Goal: Transaction & Acquisition: Purchase product/service

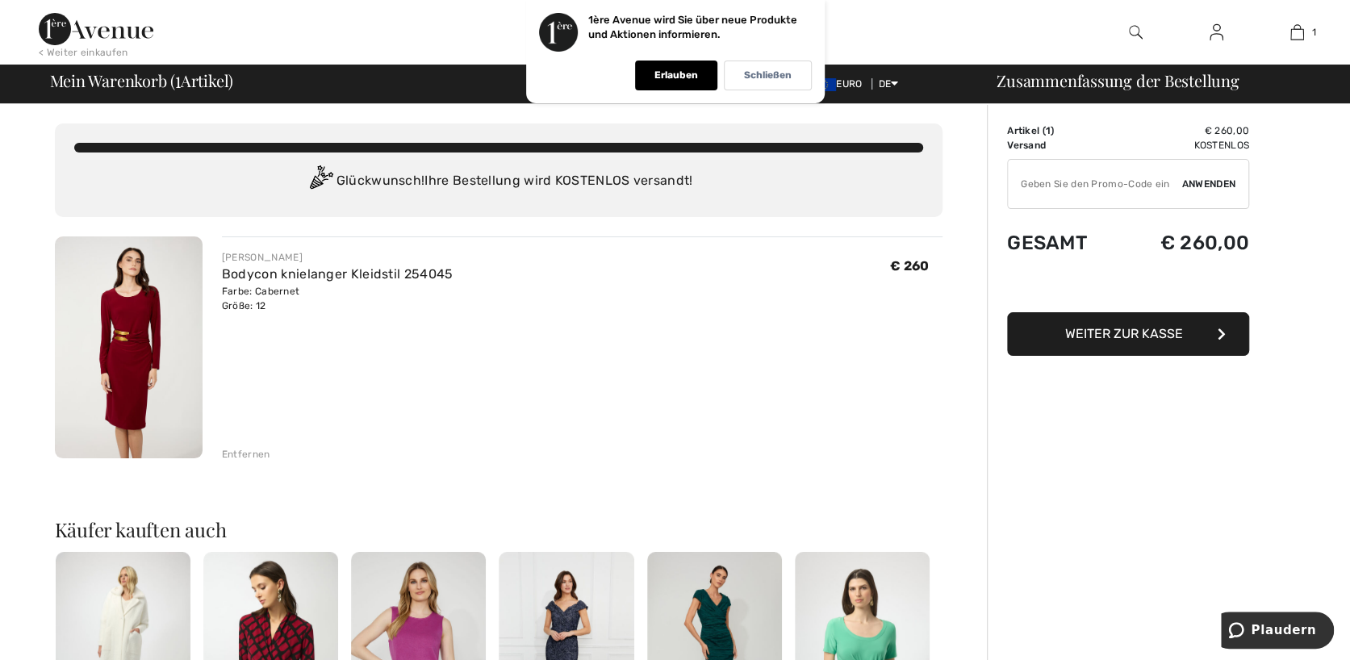
click at [1120, 331] on span "Weiter zur Kasse" at bounding box center [1125, 333] width 118 height 15
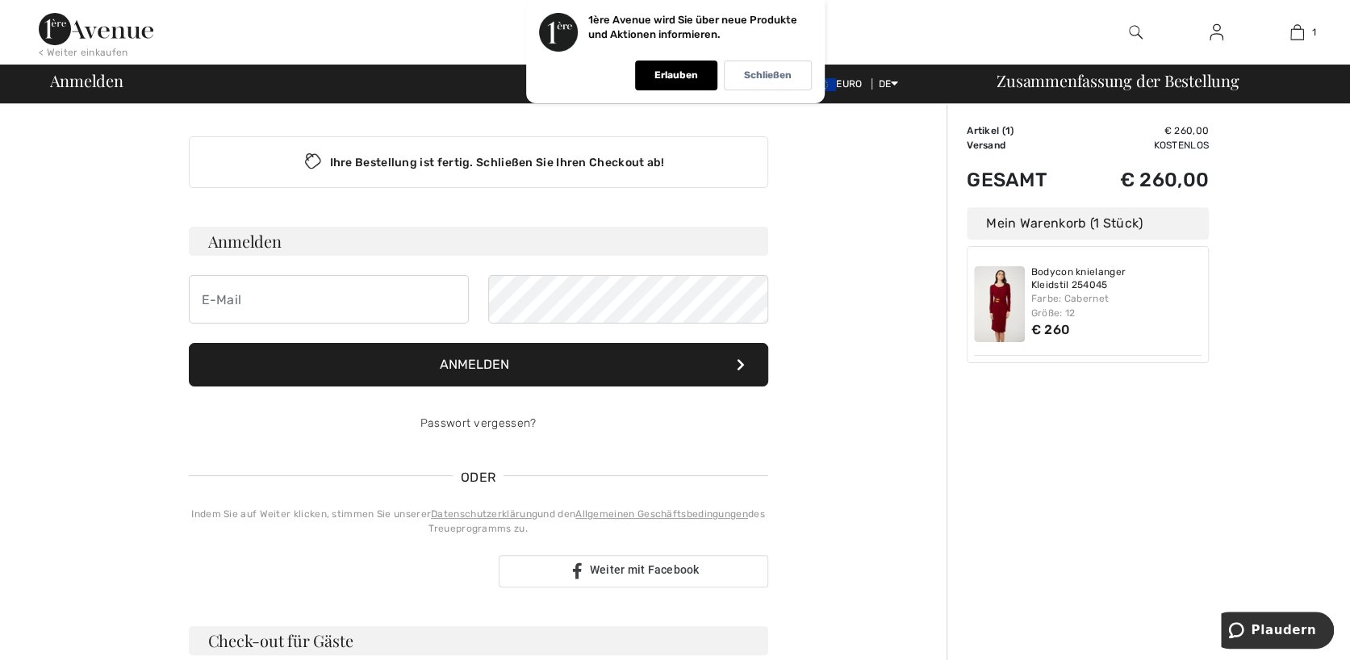
click at [502, 364] on font "Anmelden" at bounding box center [474, 364] width 69 height 15
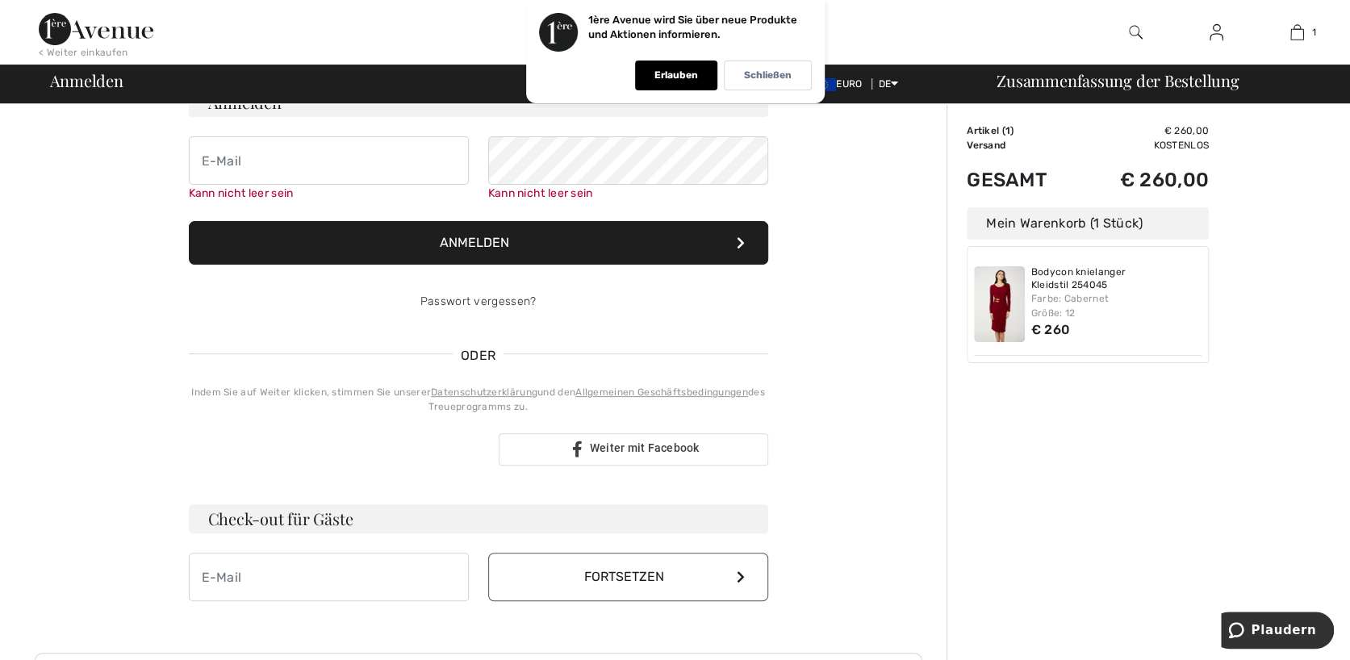
scroll to position [145, 0]
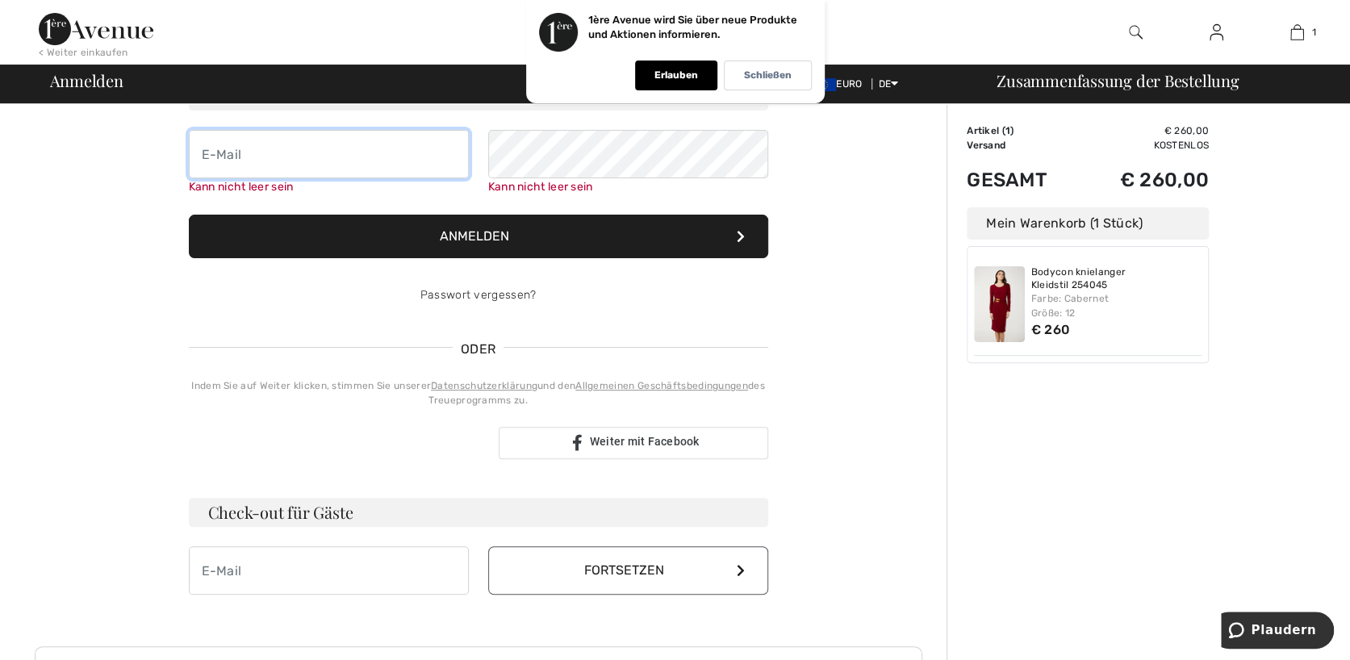
click at [218, 156] on input "email" at bounding box center [329, 154] width 280 height 48
type input "vinzek@aon.at"
click at [462, 249] on form "Anmelden vinzek@aon.at Kann nicht leer sein Anmelden Passwort vergessen?" at bounding box center [479, 201] width 580 height 238
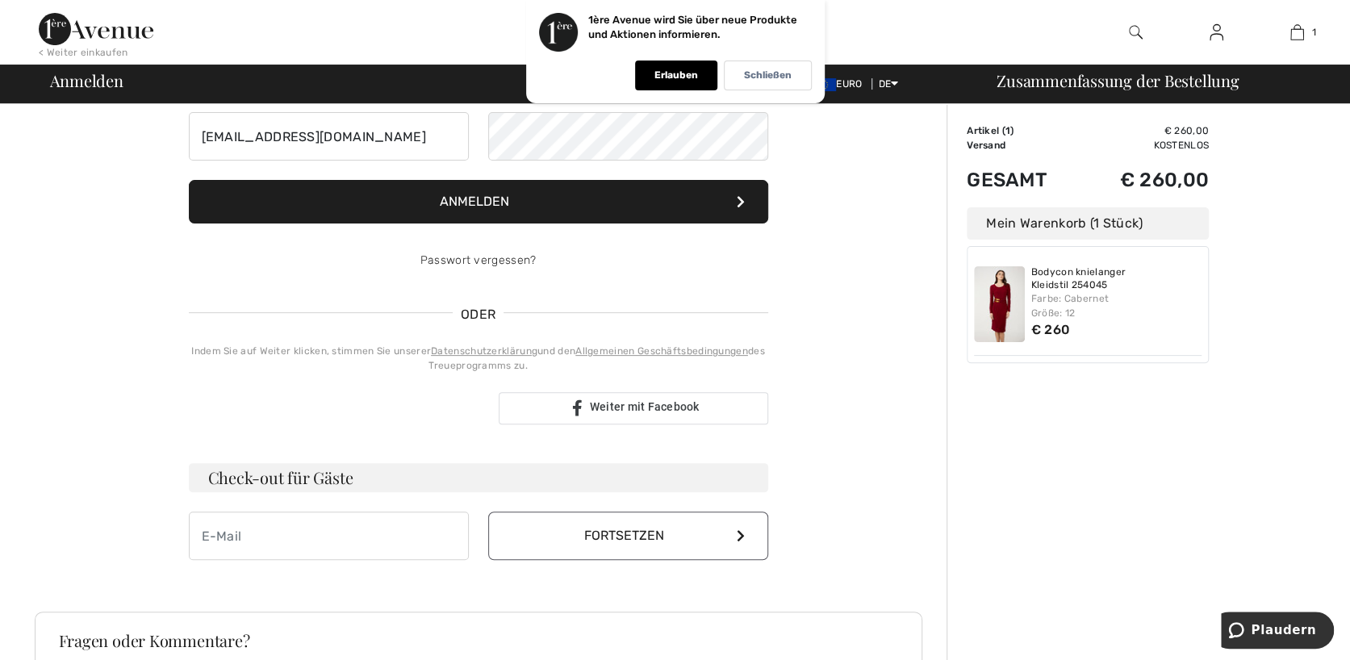
scroll to position [138, 0]
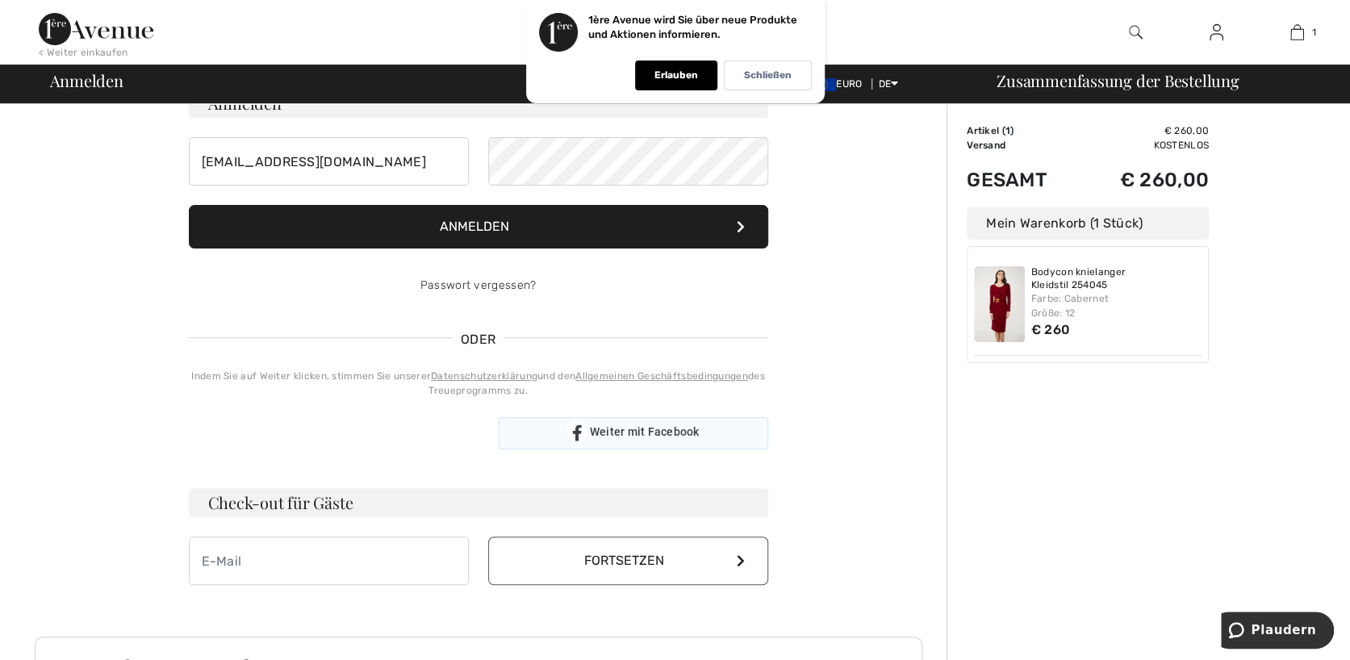
click at [606, 429] on div "Weiter mit Facebook" at bounding box center [634, 433] width 270 height 32
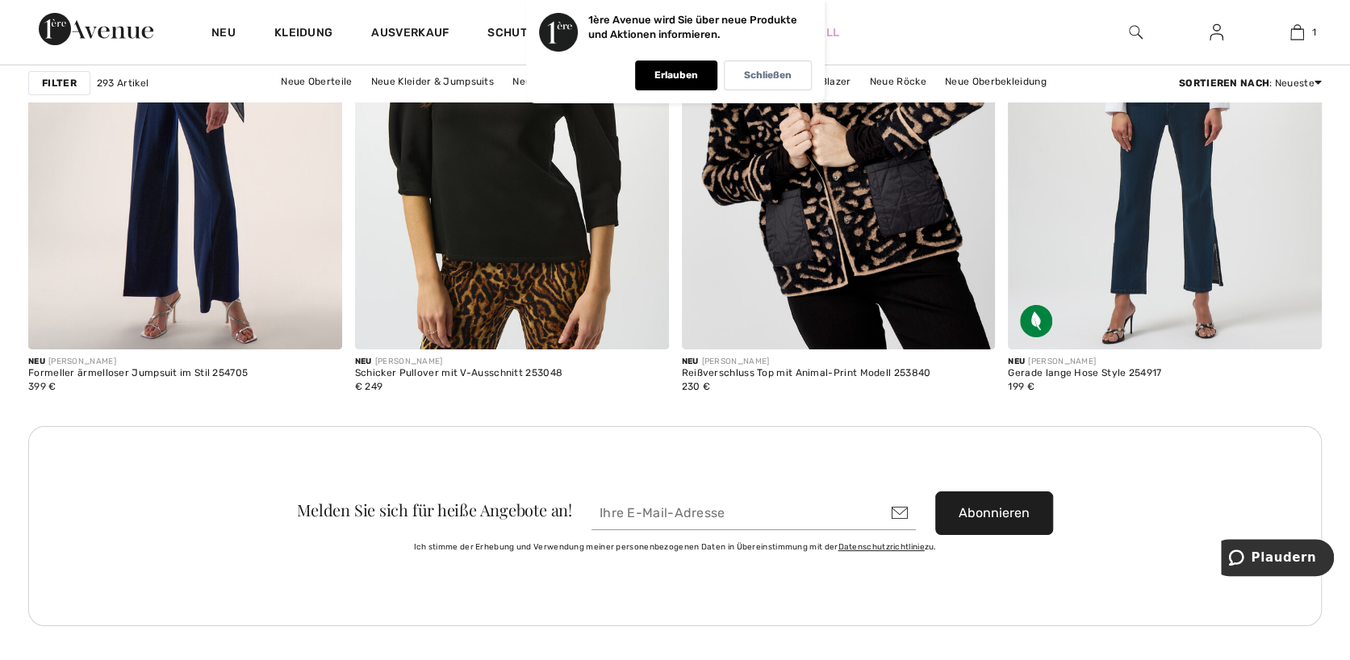
scroll to position [3511, 0]
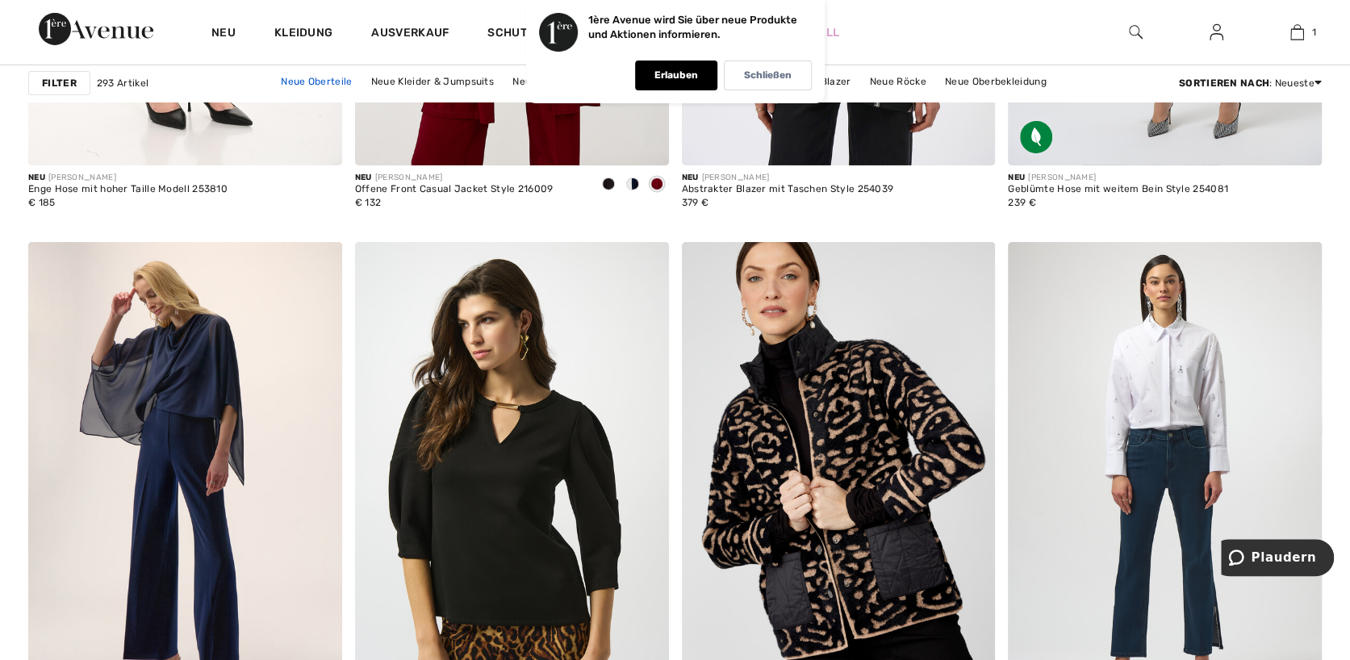
click at [301, 82] on link "Neue Oberteile" at bounding box center [316, 81] width 87 height 21
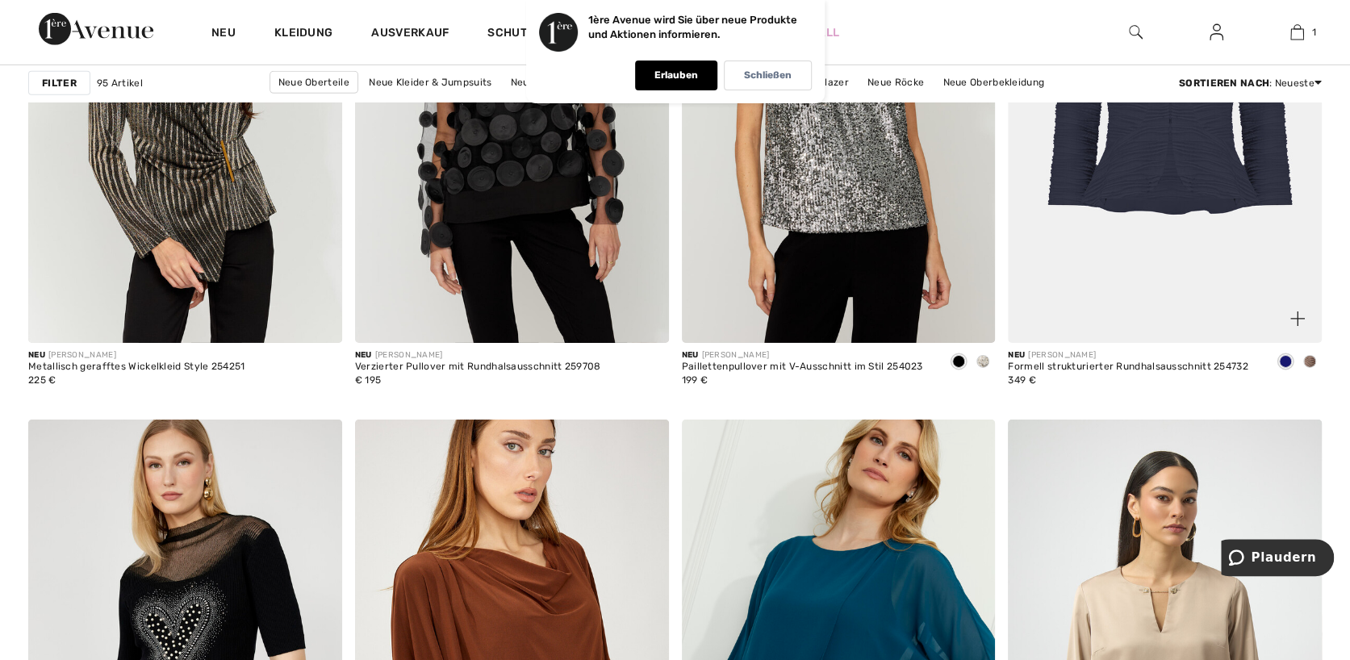
scroll to position [3269, 0]
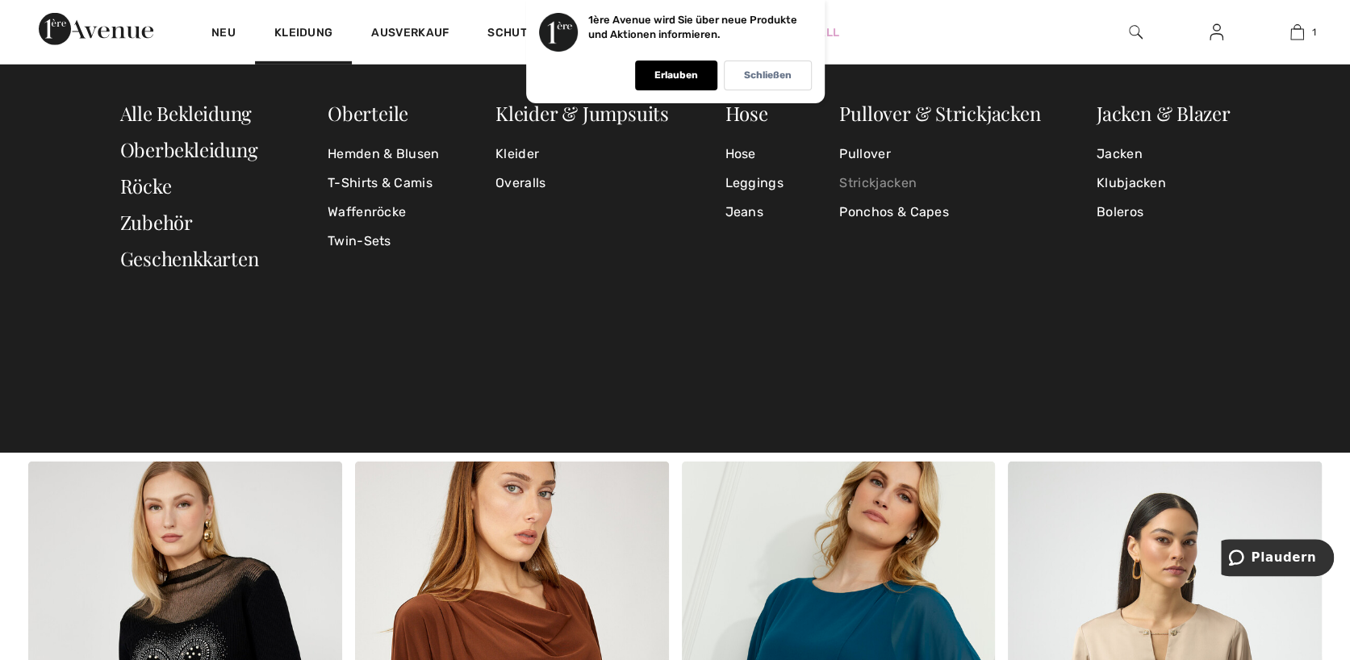
click at [886, 188] on link "Strickjacken" at bounding box center [940, 183] width 201 height 29
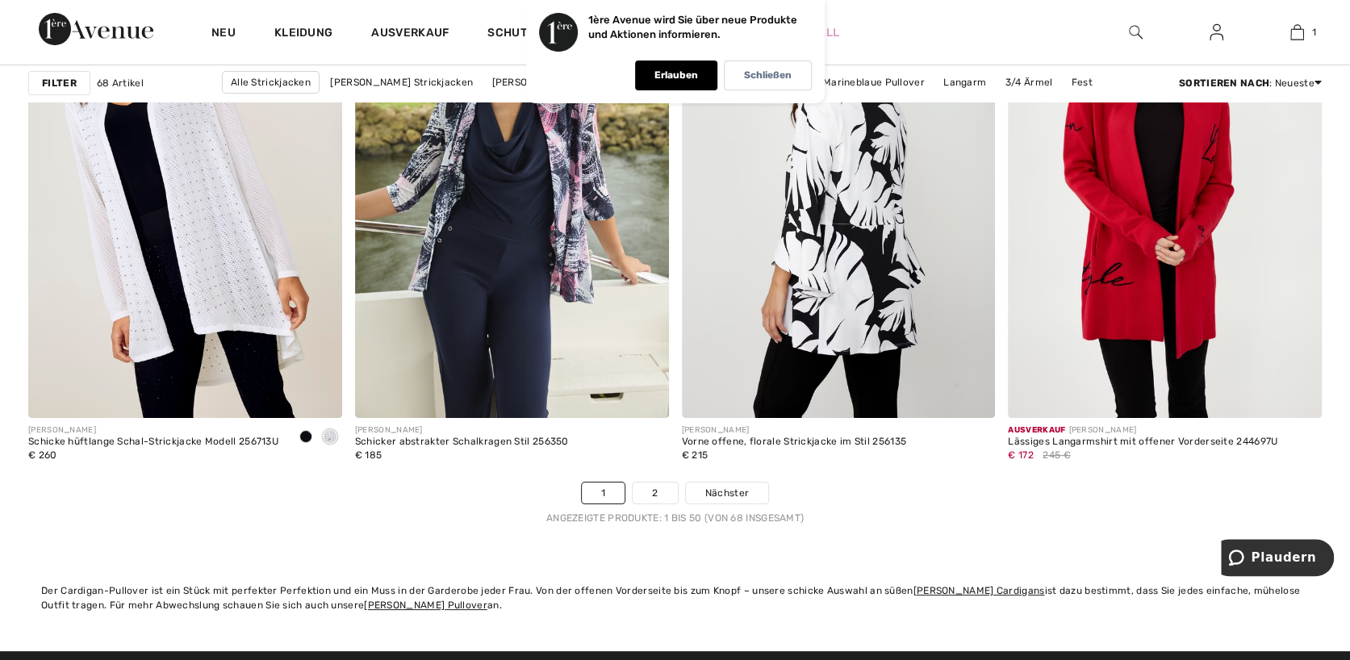
scroll to position [8234, 0]
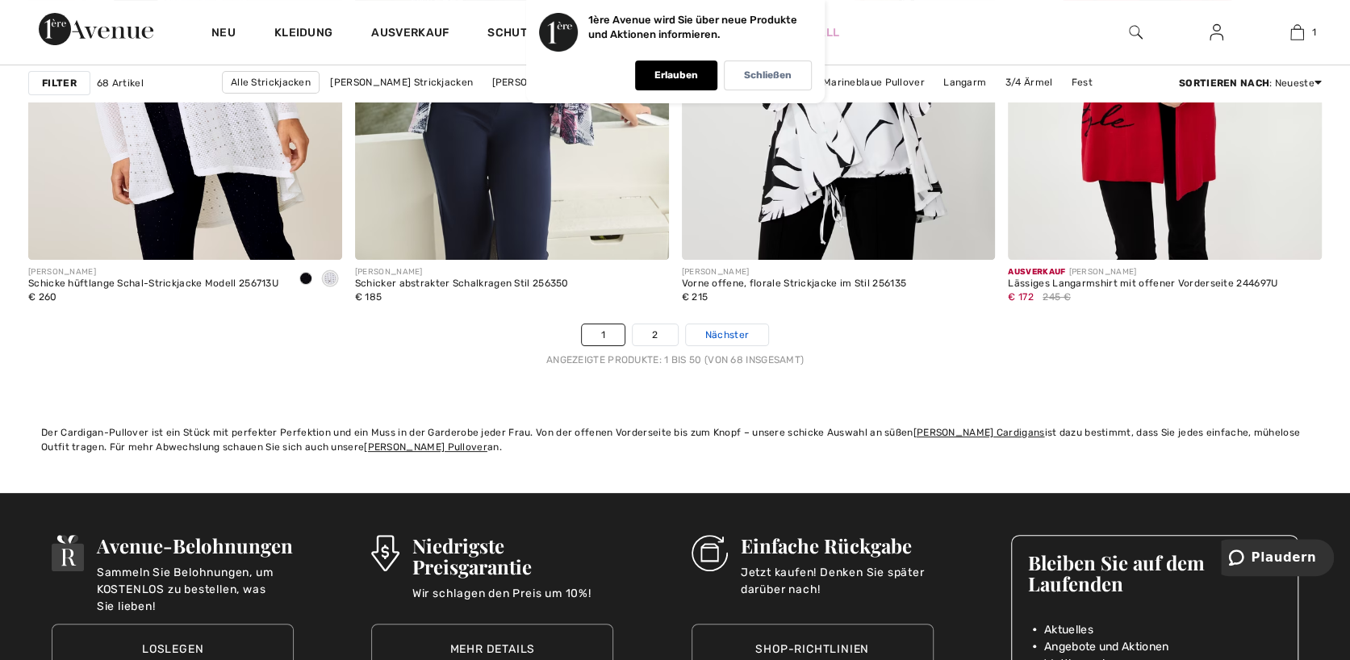
click at [722, 330] on span "Nächster" at bounding box center [728, 335] width 44 height 15
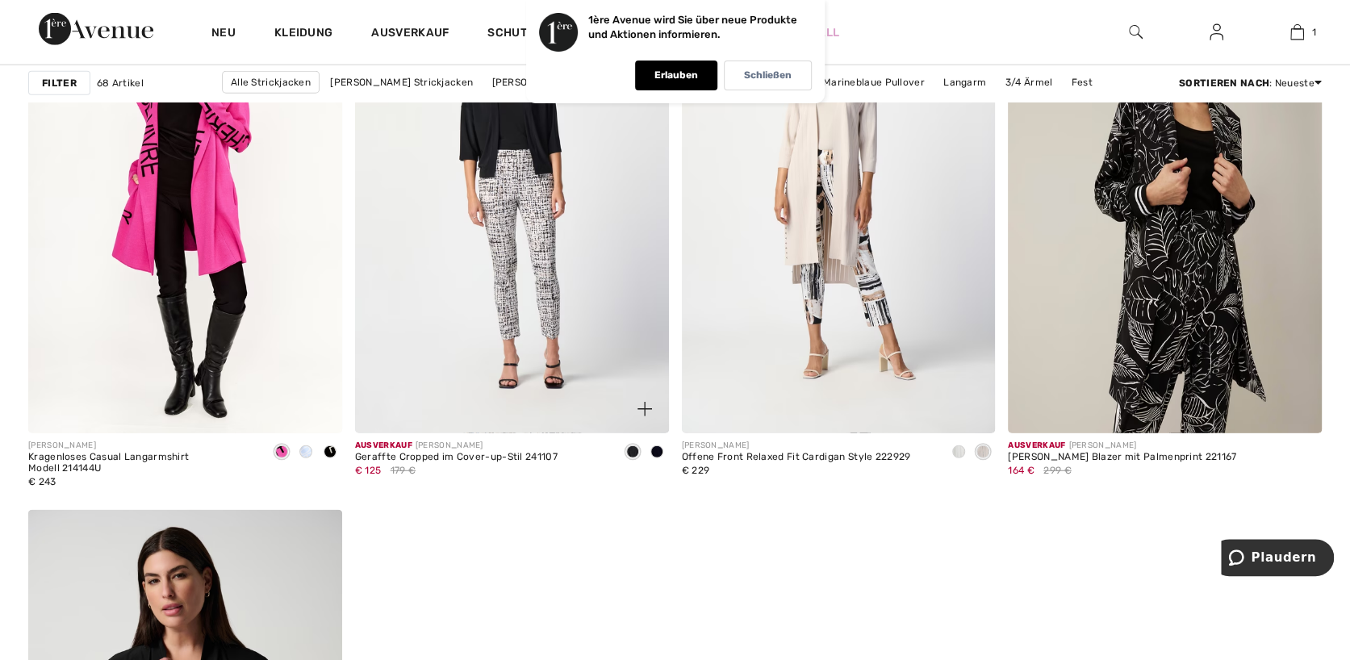
scroll to position [2664, 0]
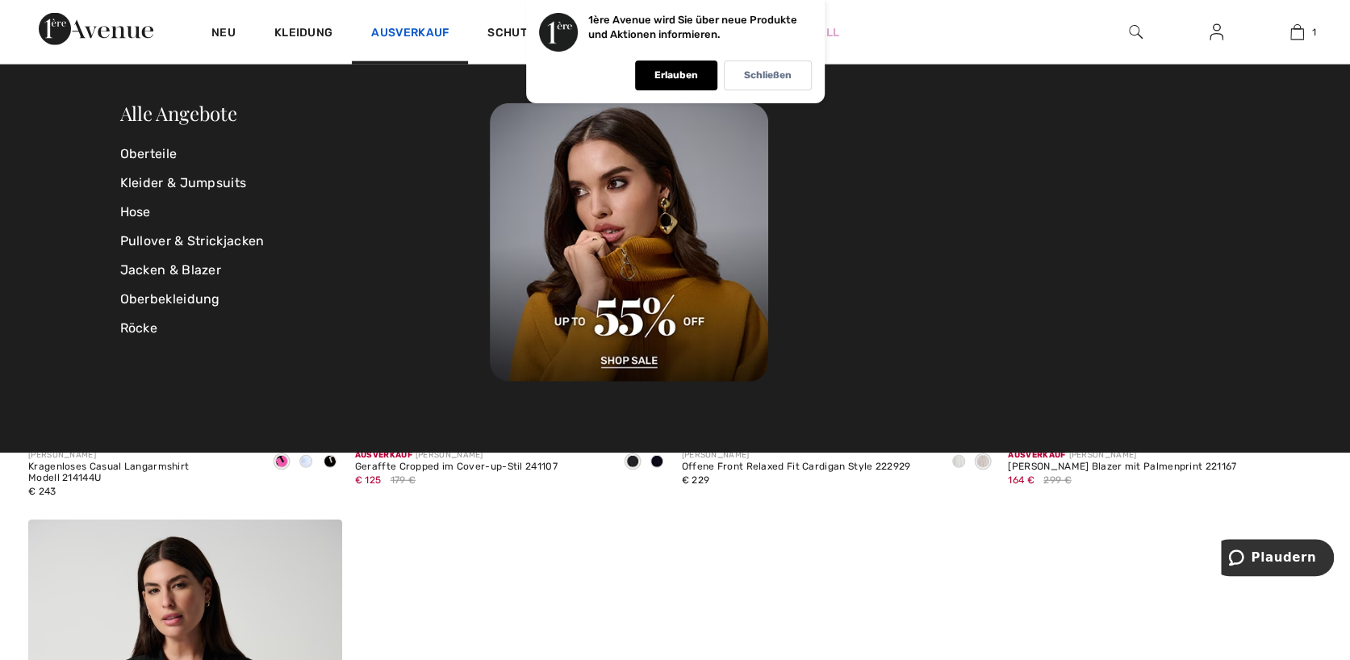
click at [426, 34] on link "Ausverkauf" at bounding box center [409, 34] width 77 height 17
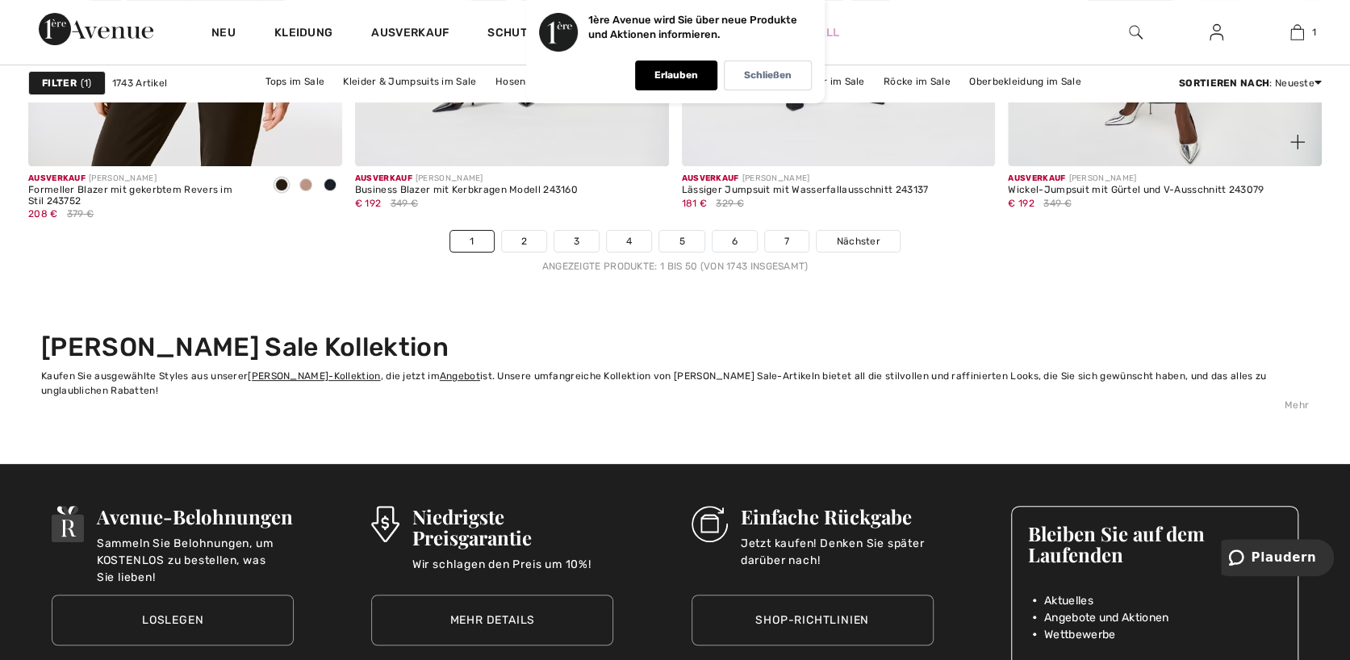
scroll to position [8355, 0]
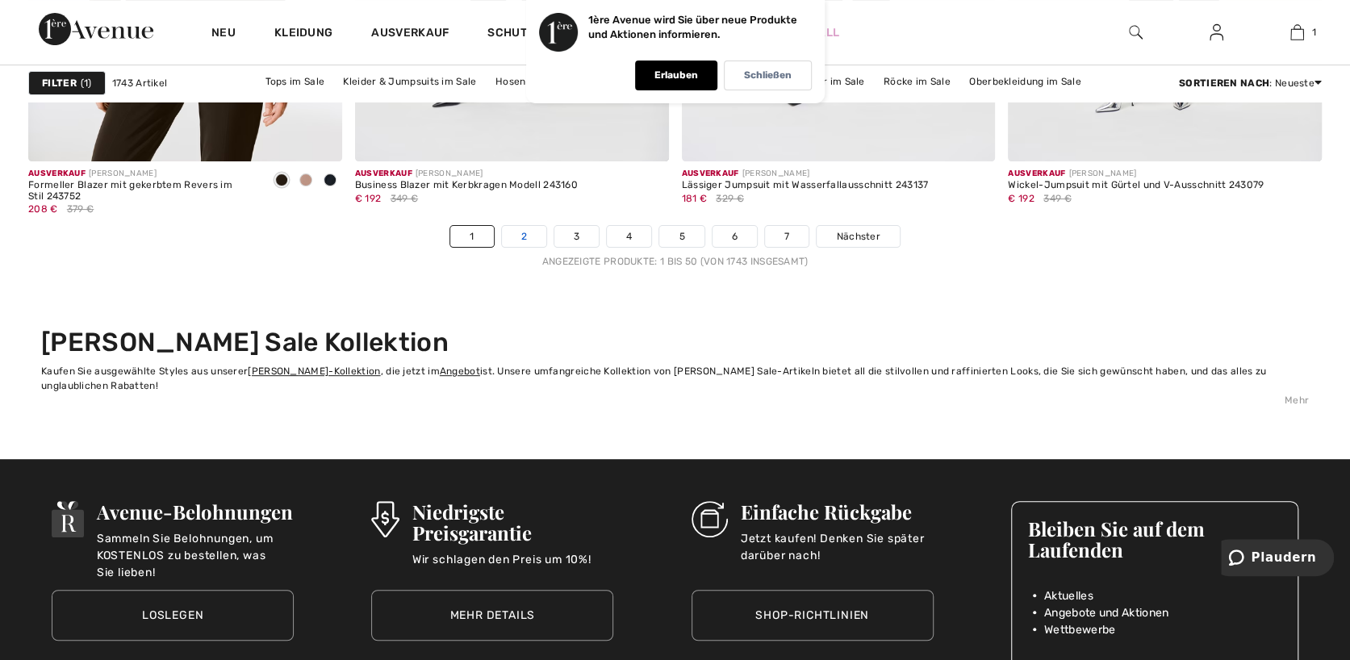
click at [534, 235] on link "2" at bounding box center [524, 236] width 44 height 21
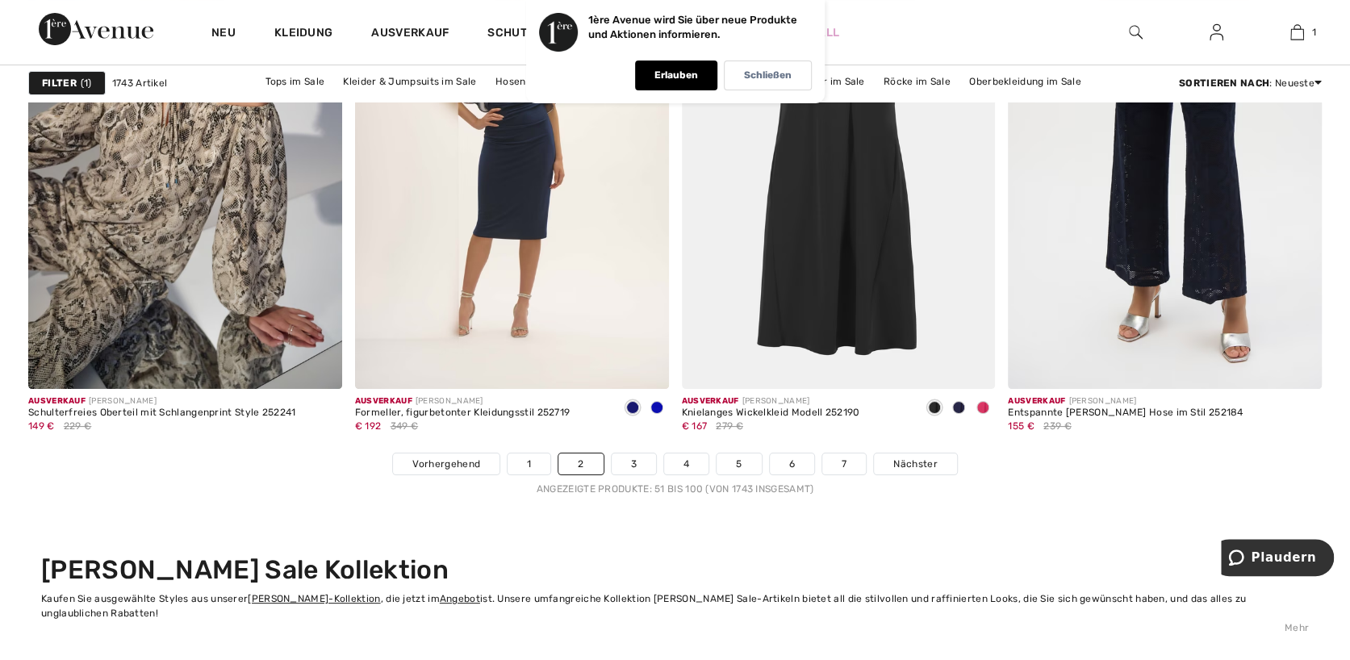
scroll to position [8234, 0]
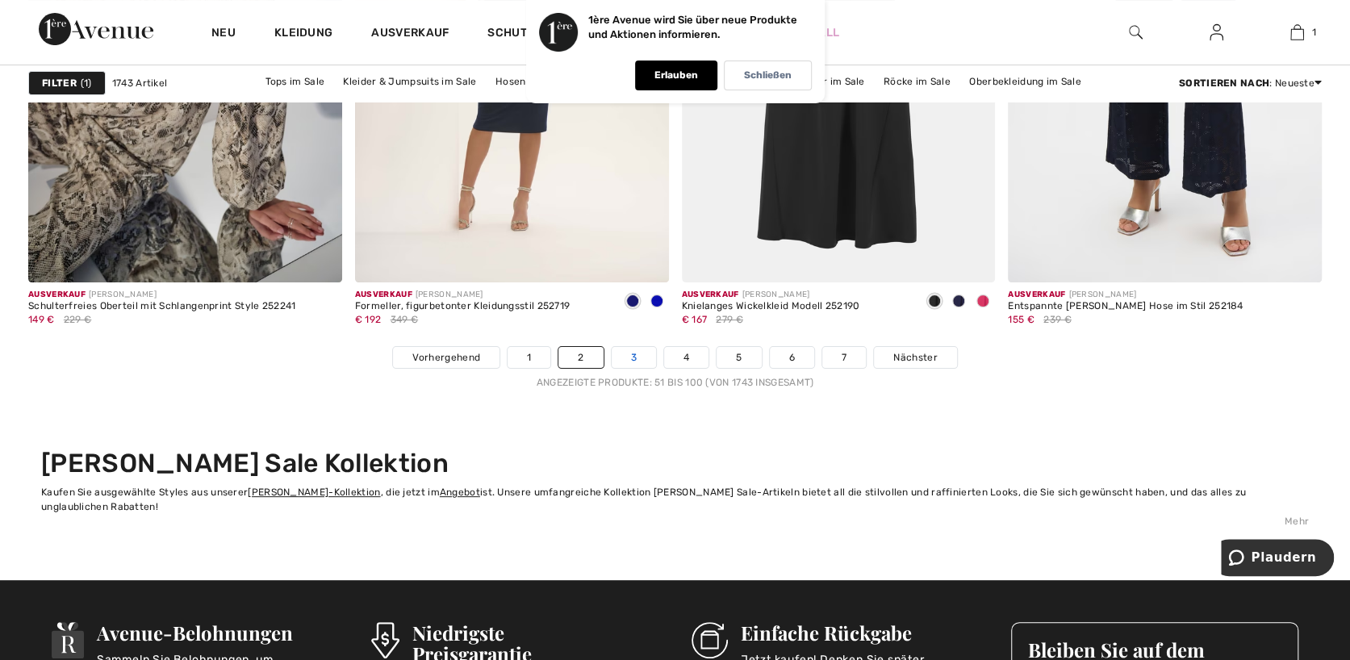
click at [645, 358] on link "3" at bounding box center [634, 357] width 44 height 21
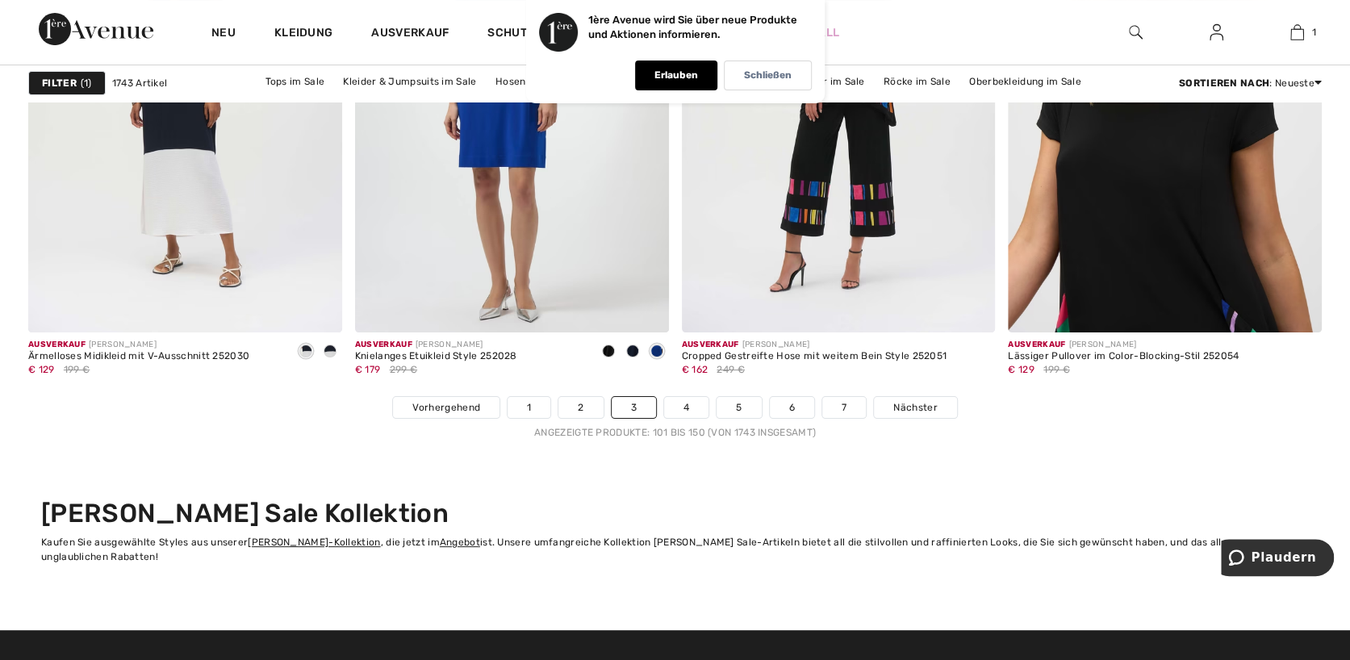
scroll to position [8234, 0]
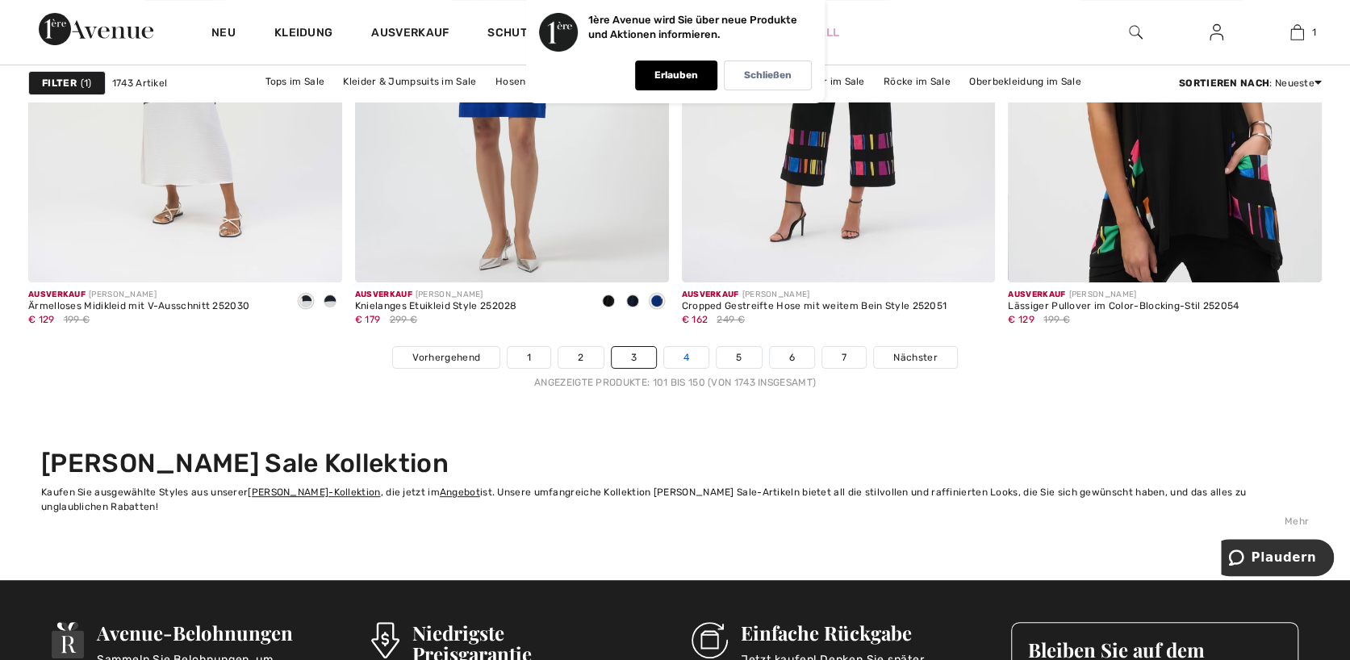
click at [693, 359] on link "4" at bounding box center [686, 357] width 44 height 21
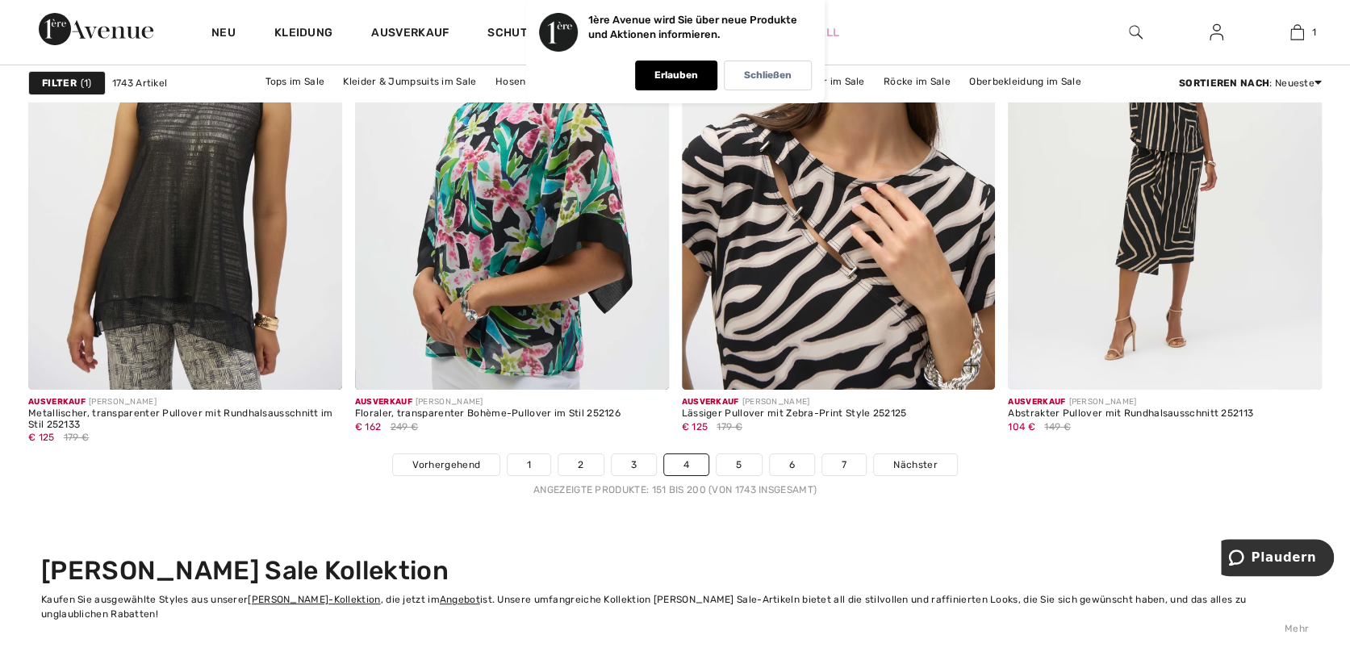
scroll to position [8355, 0]
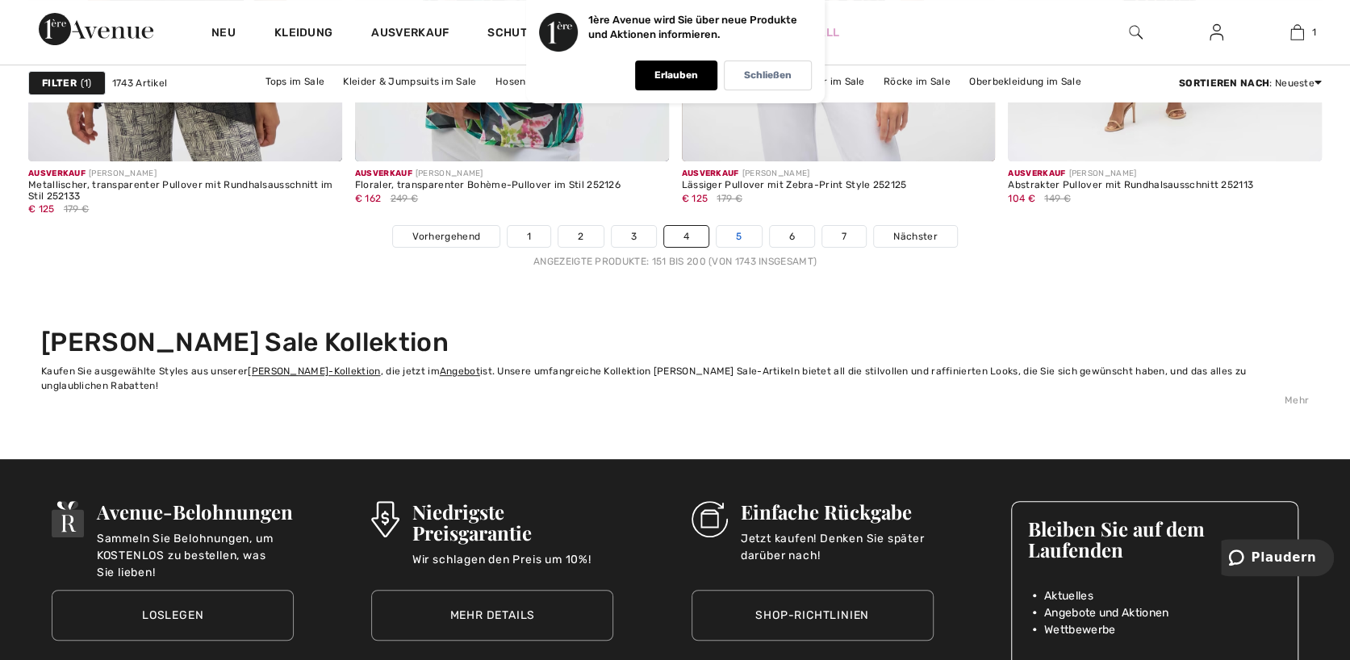
click at [747, 227] on link "5" at bounding box center [739, 236] width 44 height 21
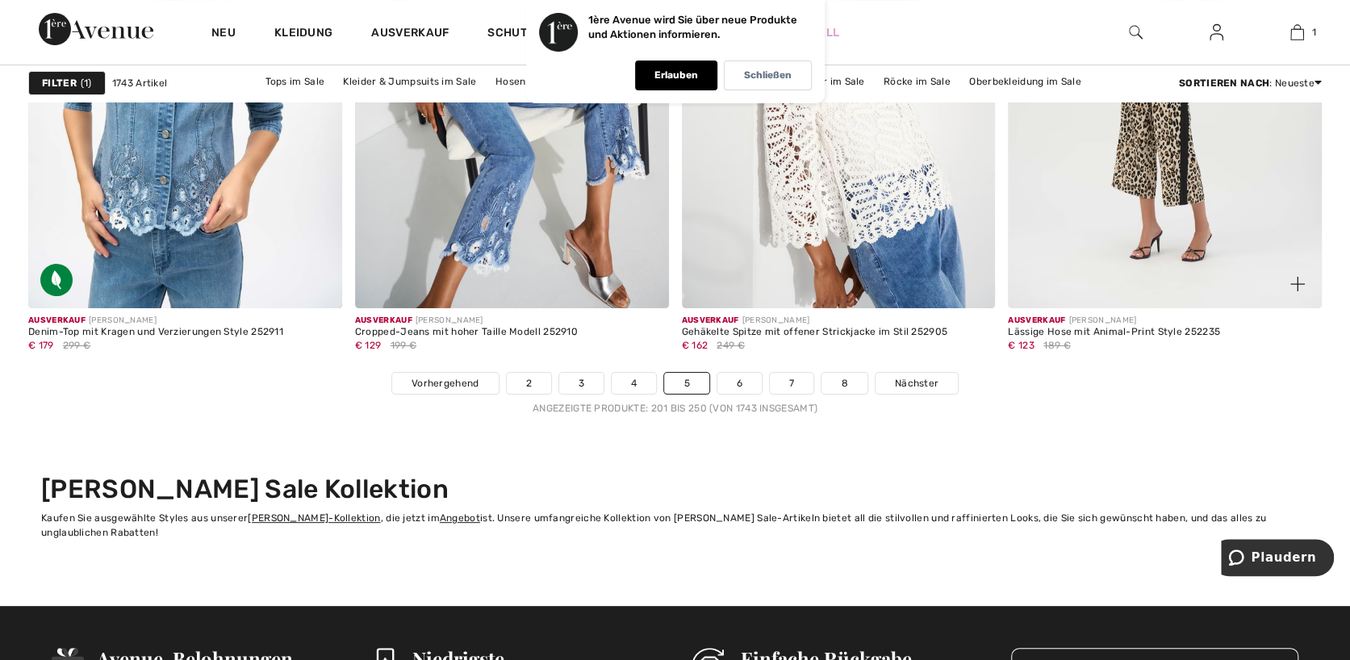
scroll to position [8234, 0]
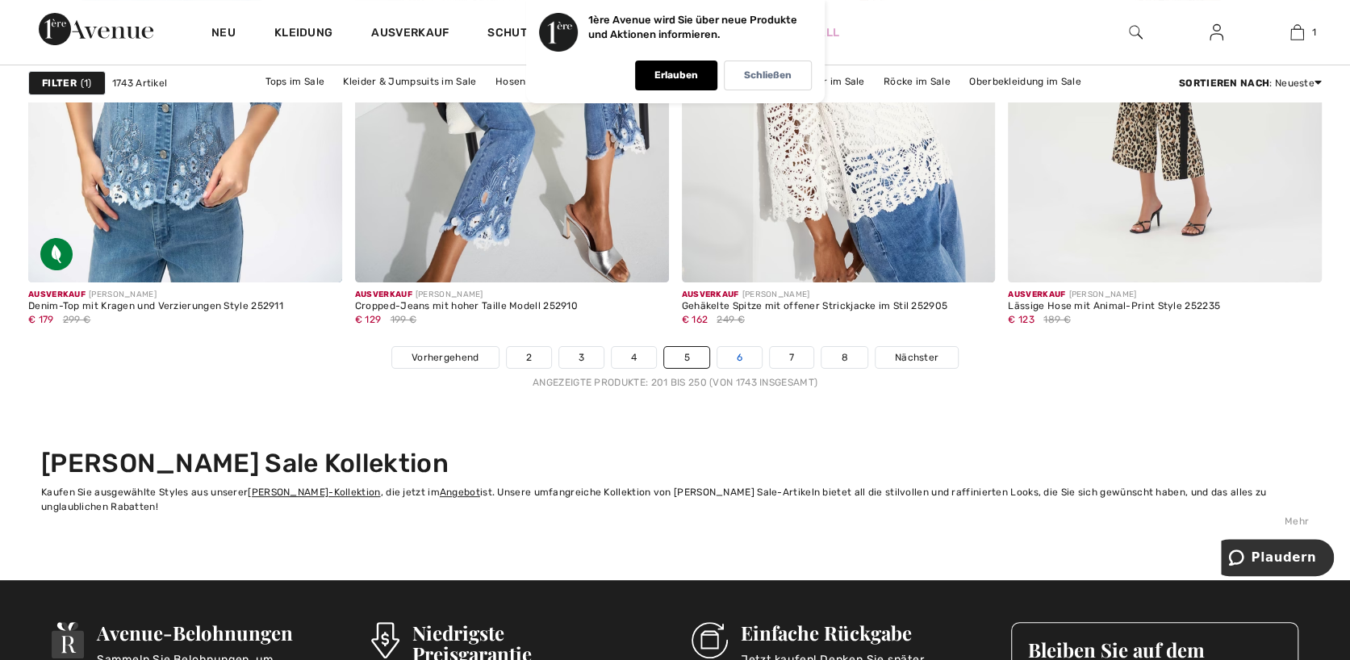
click at [743, 356] on link "6" at bounding box center [740, 357] width 44 height 21
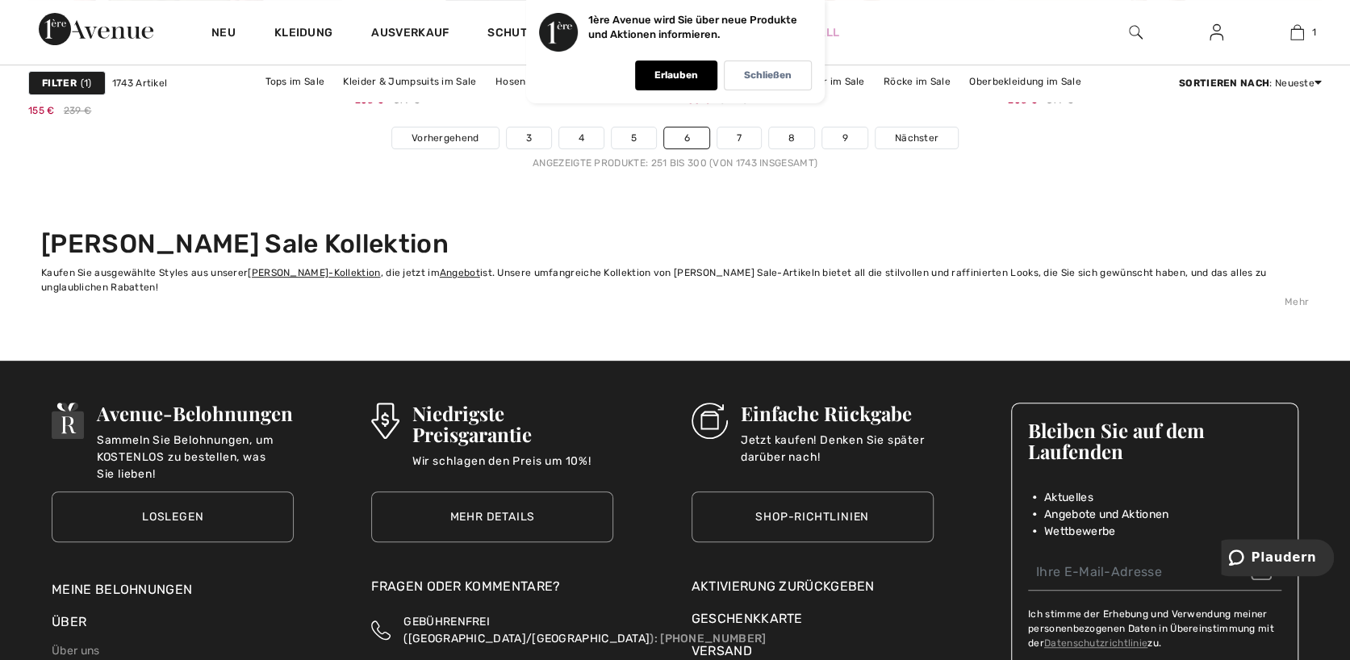
scroll to position [8476, 0]
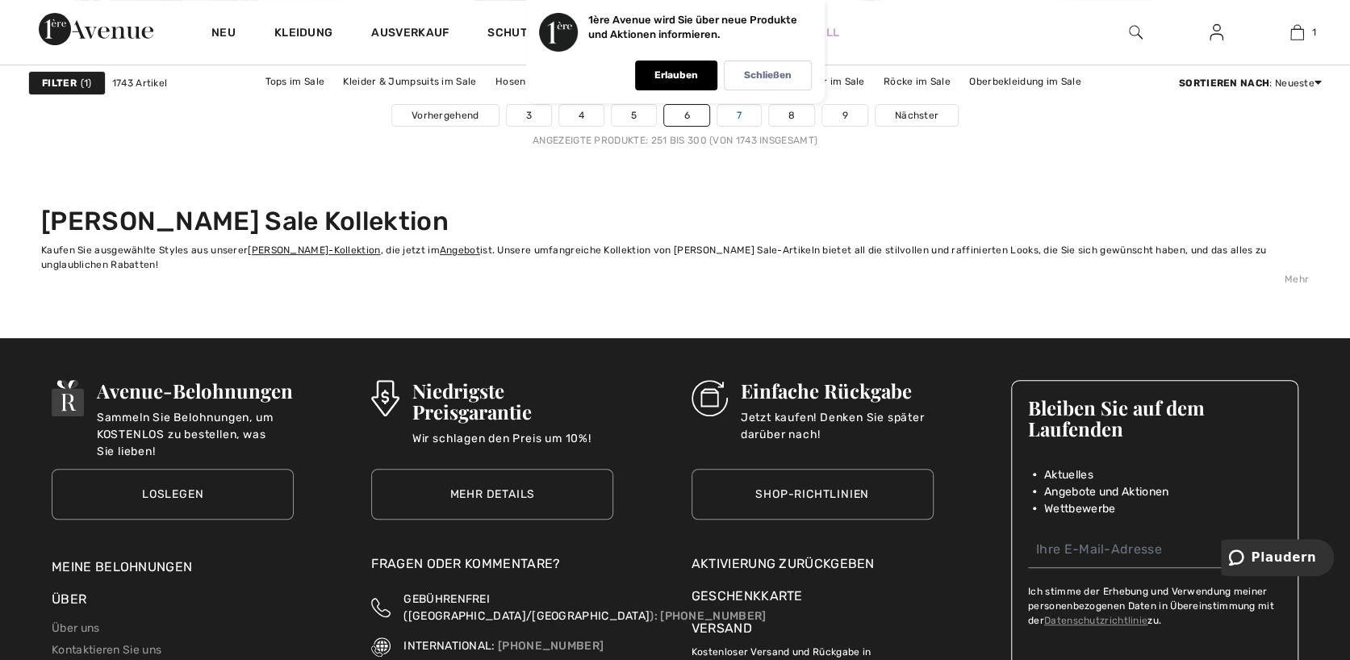
click at [736, 113] on link "7" at bounding box center [740, 115] width 44 height 21
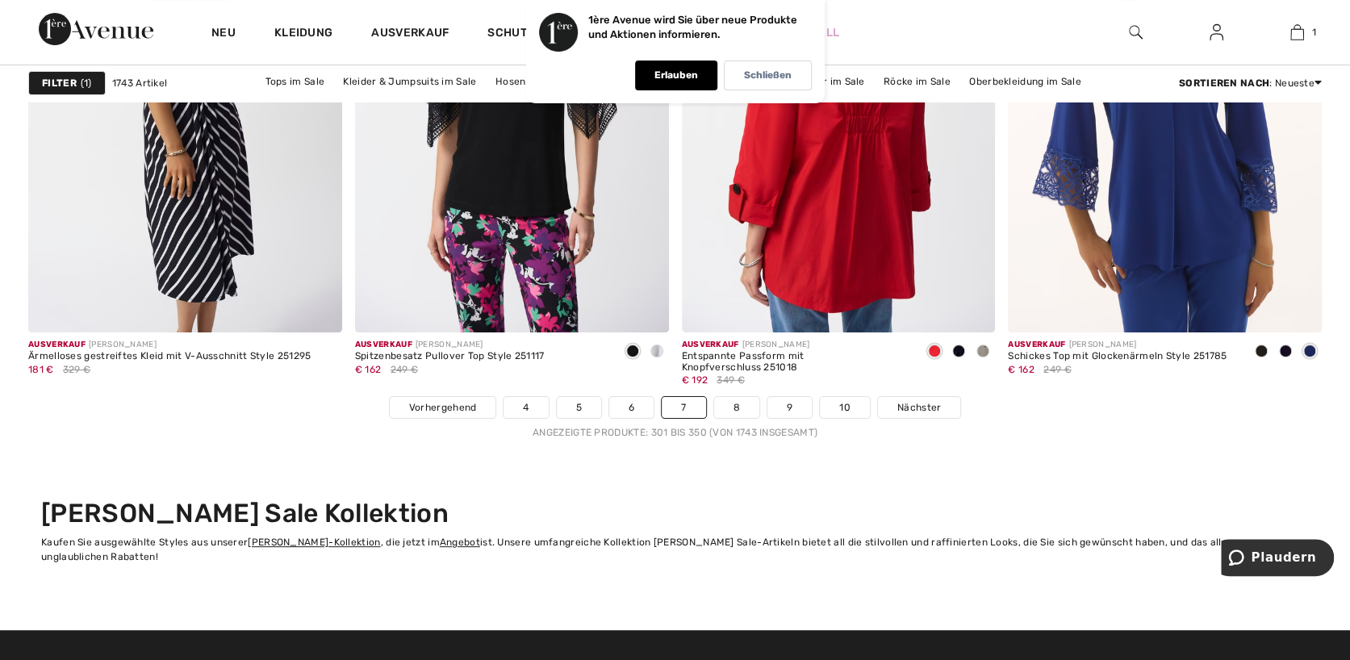
scroll to position [8234, 0]
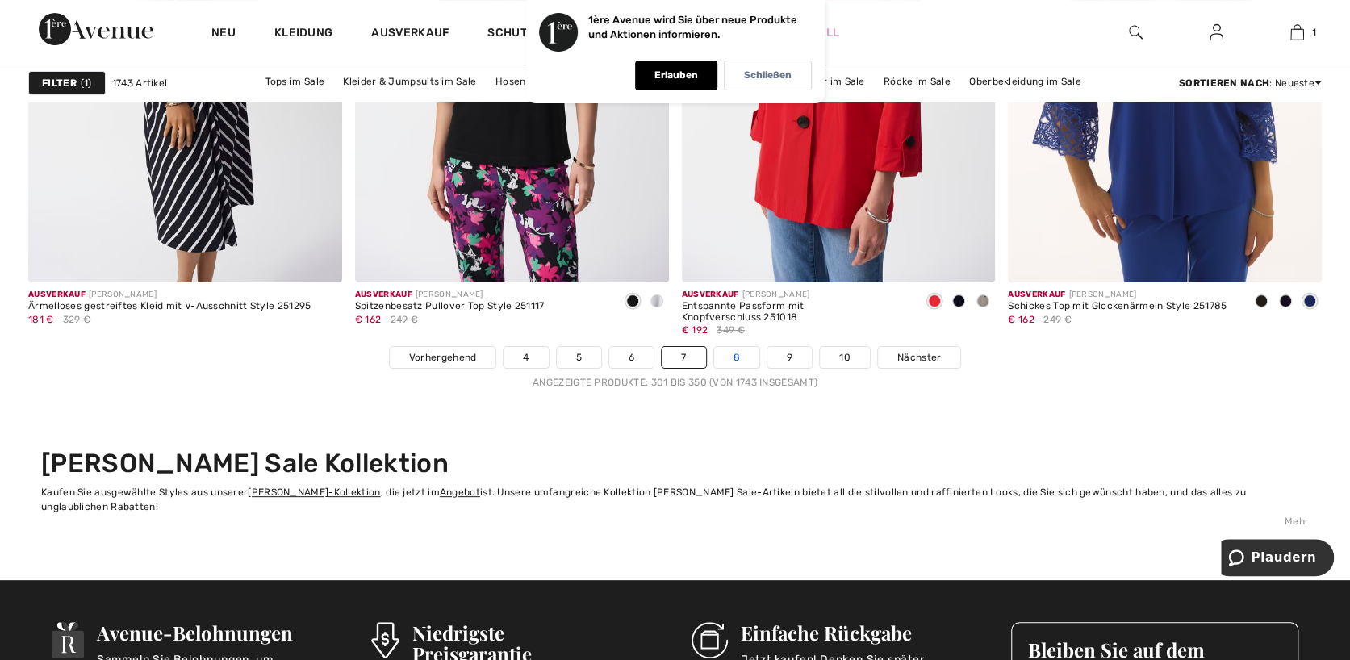
click at [740, 354] on link "8" at bounding box center [736, 357] width 45 height 21
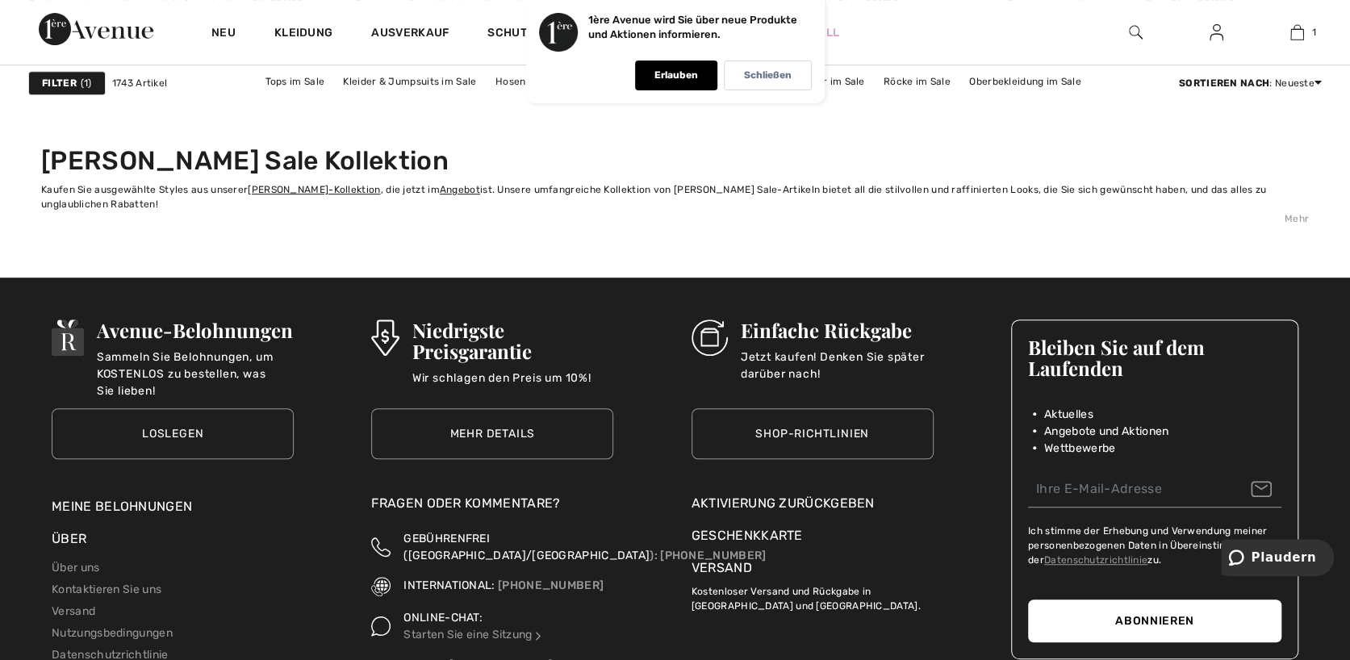
scroll to position [8597, 0]
